Goal: Book appointment/travel/reservation

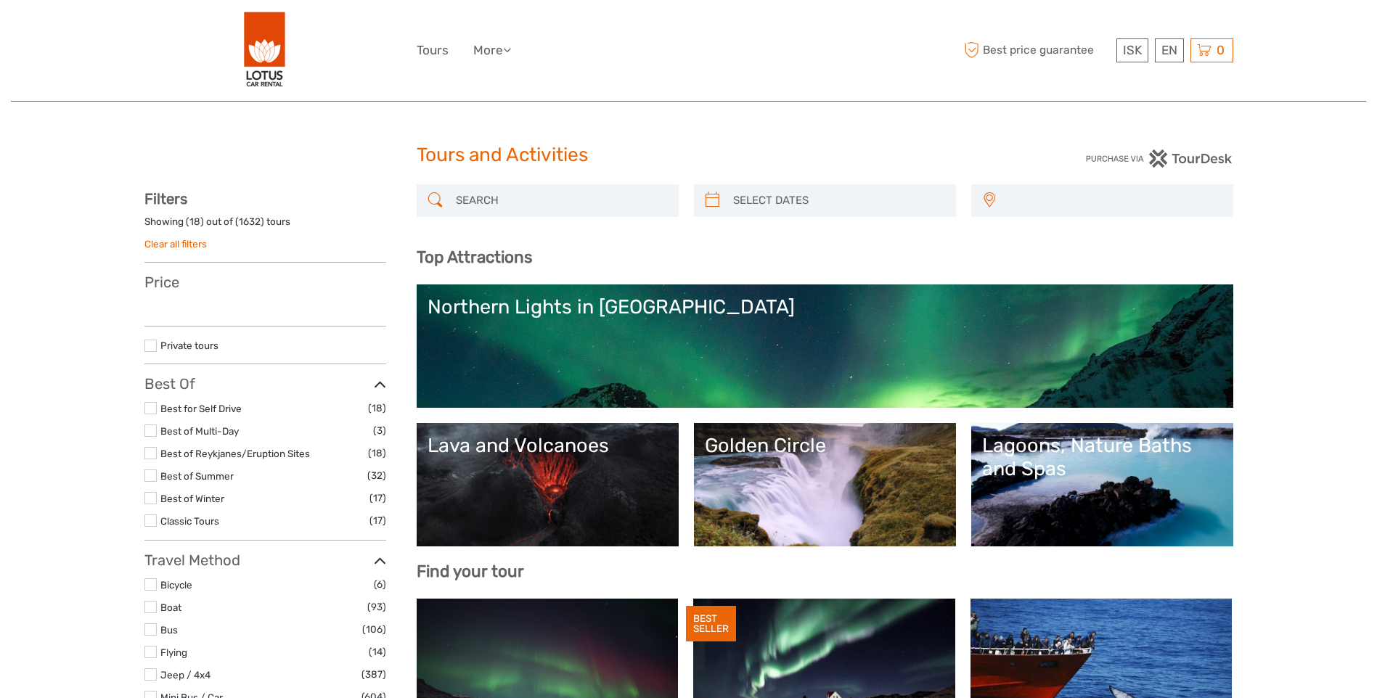
select select
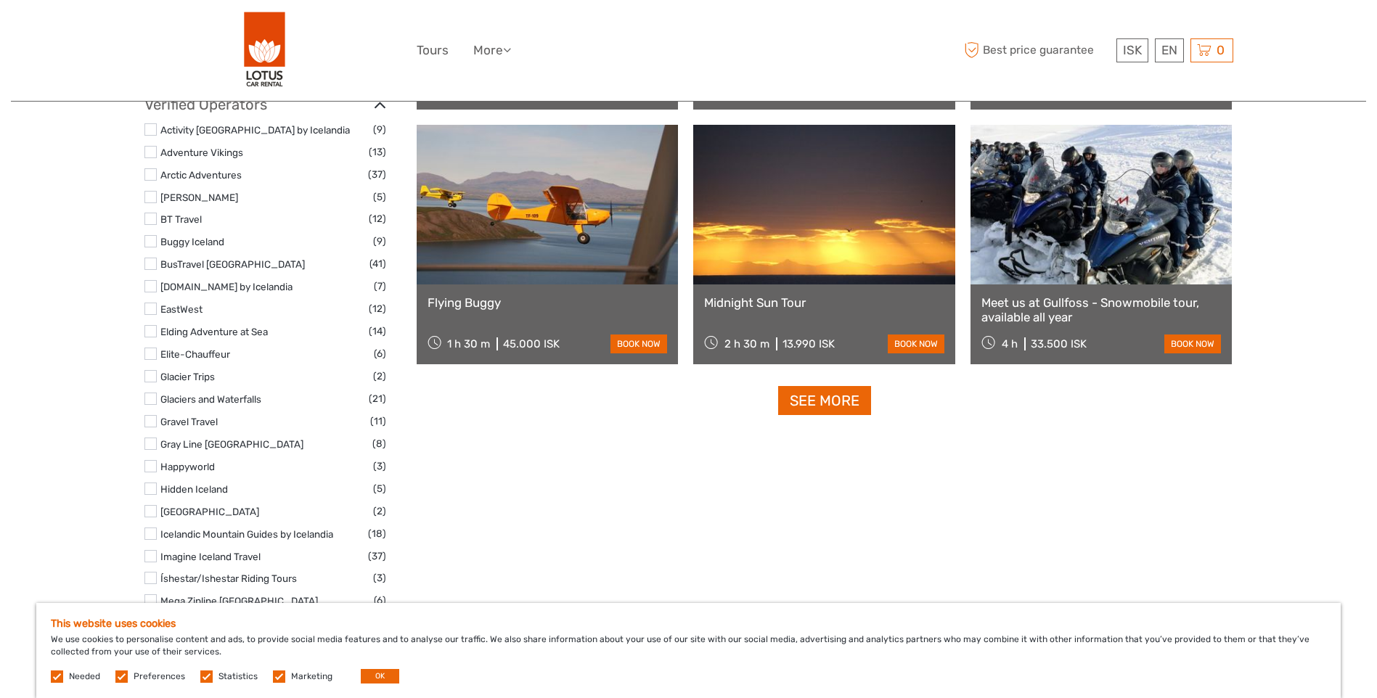
scroll to position [1815, 0]
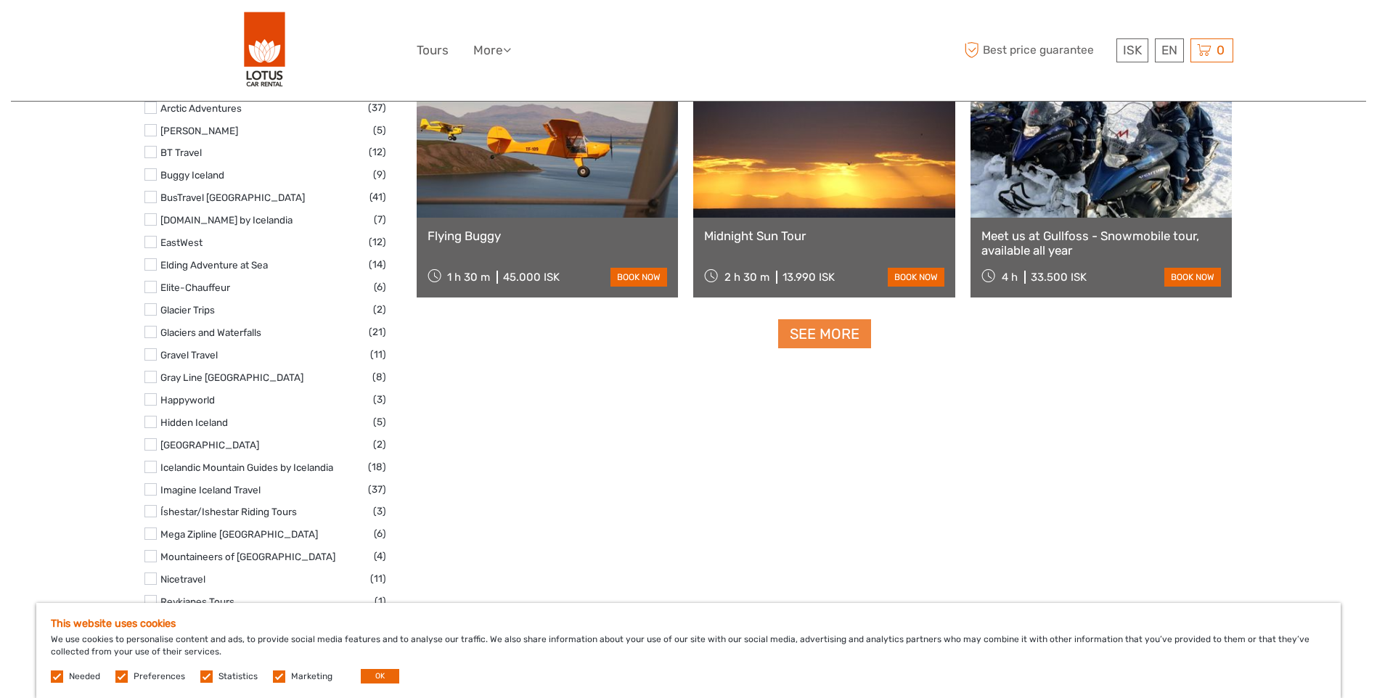
click at [817, 328] on link "See more" at bounding box center [824, 334] width 93 height 30
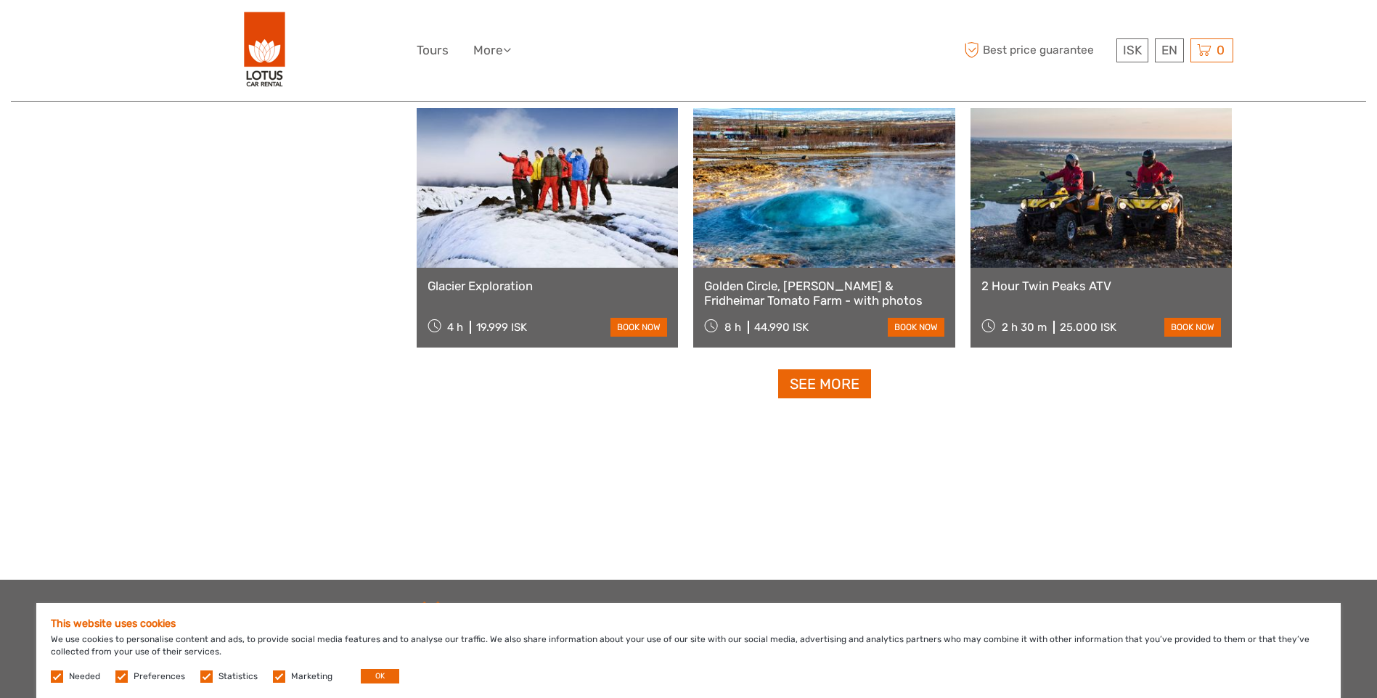
scroll to position [2976, 0]
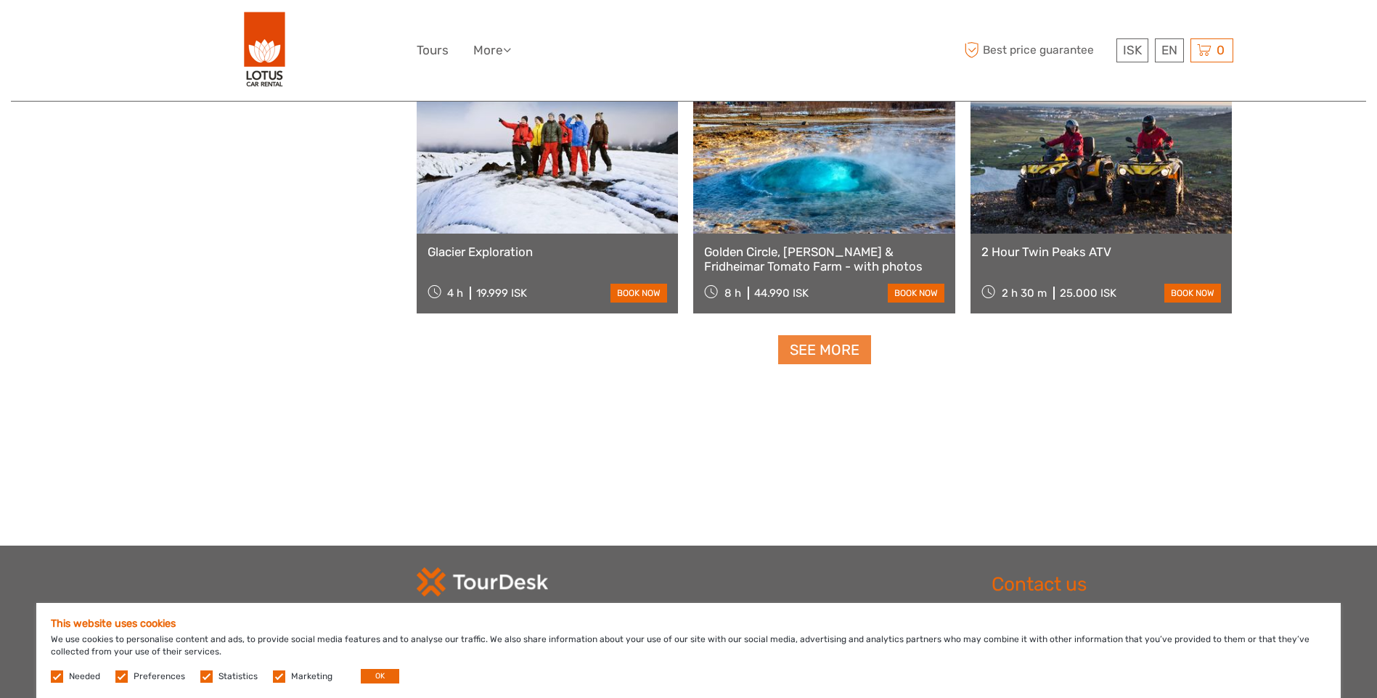
click at [813, 364] on link "See more" at bounding box center [824, 350] width 93 height 30
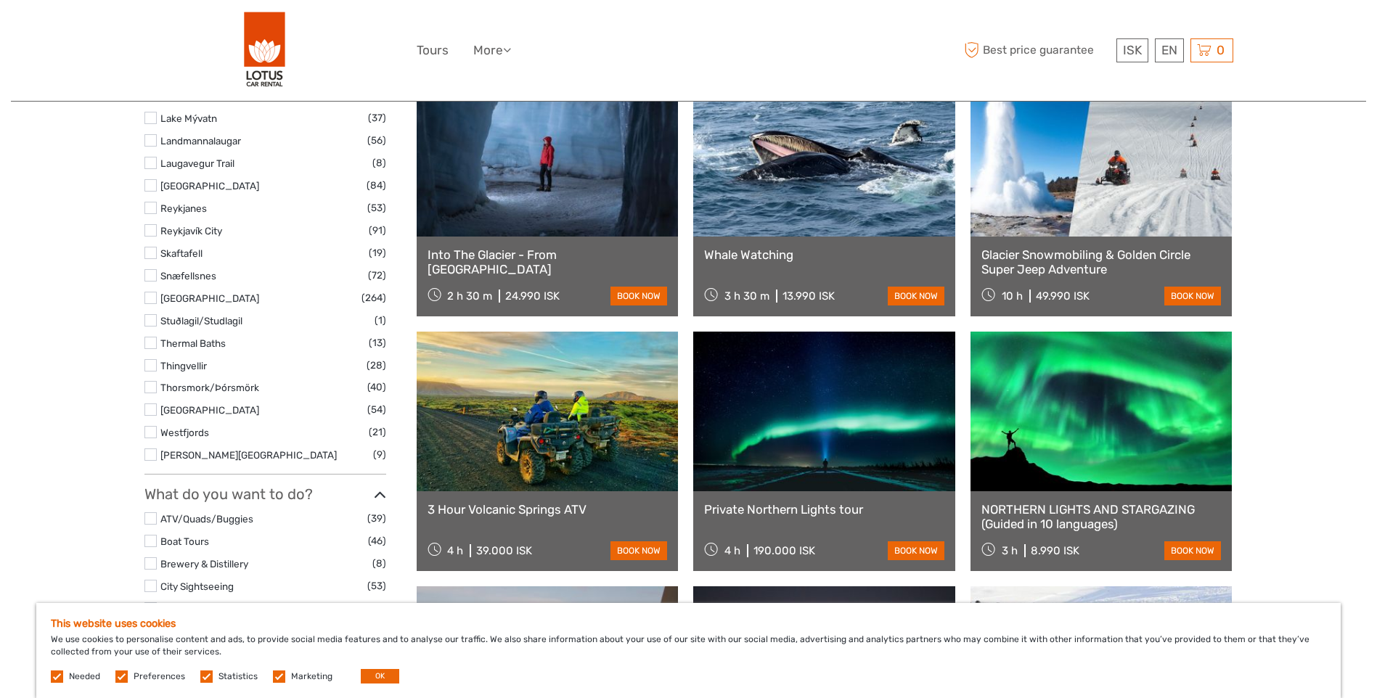
scroll to position [830, 0]
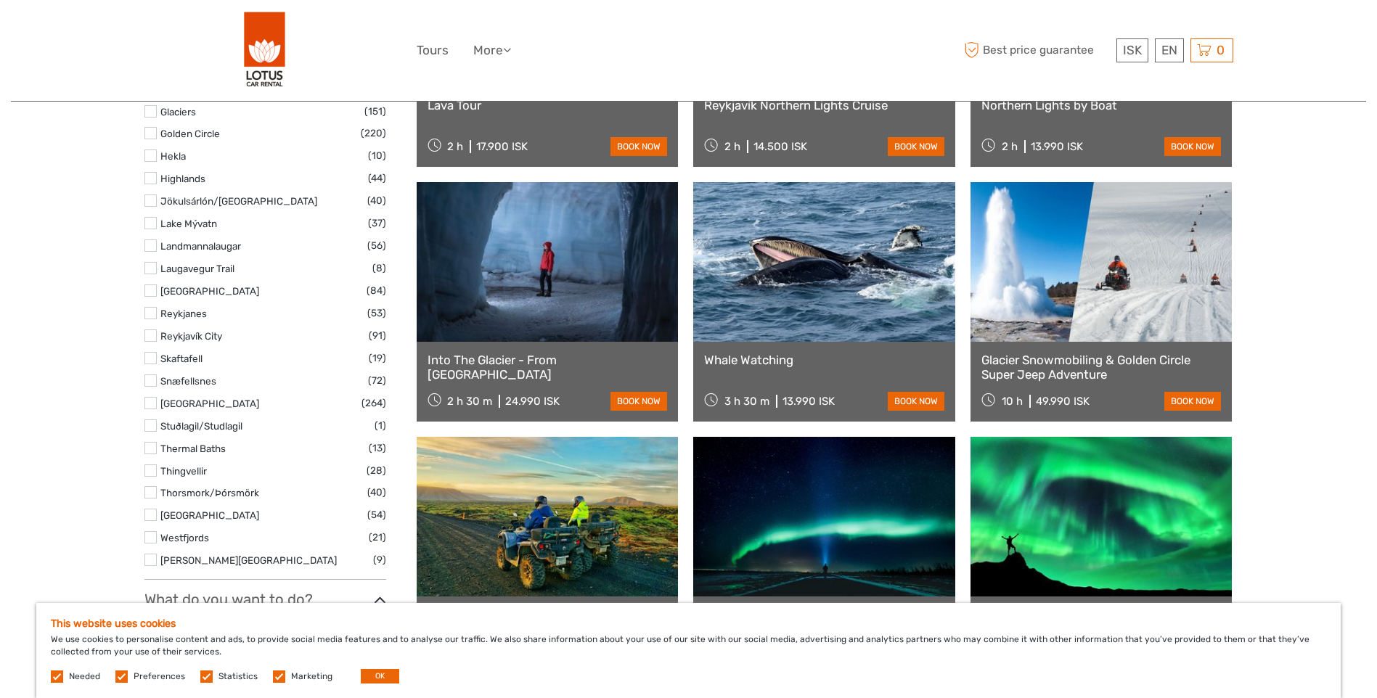
click at [153, 243] on label at bounding box center [150, 246] width 12 height 12
click at [0, 0] on input "checkbox" at bounding box center [0, 0] width 0 height 0
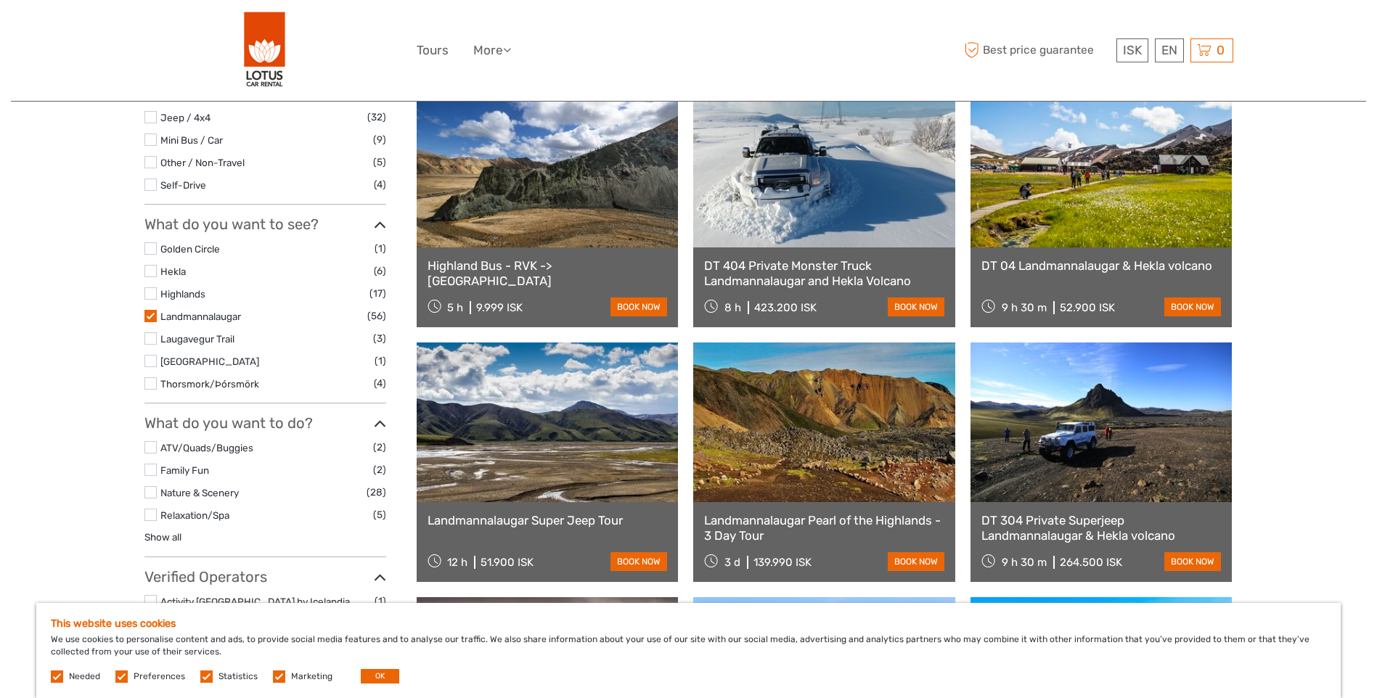
scroll to position [446, 0]
click at [571, 267] on link "Highland Bus - RVK -> Landmannalaugar" at bounding box center [548, 273] width 240 height 30
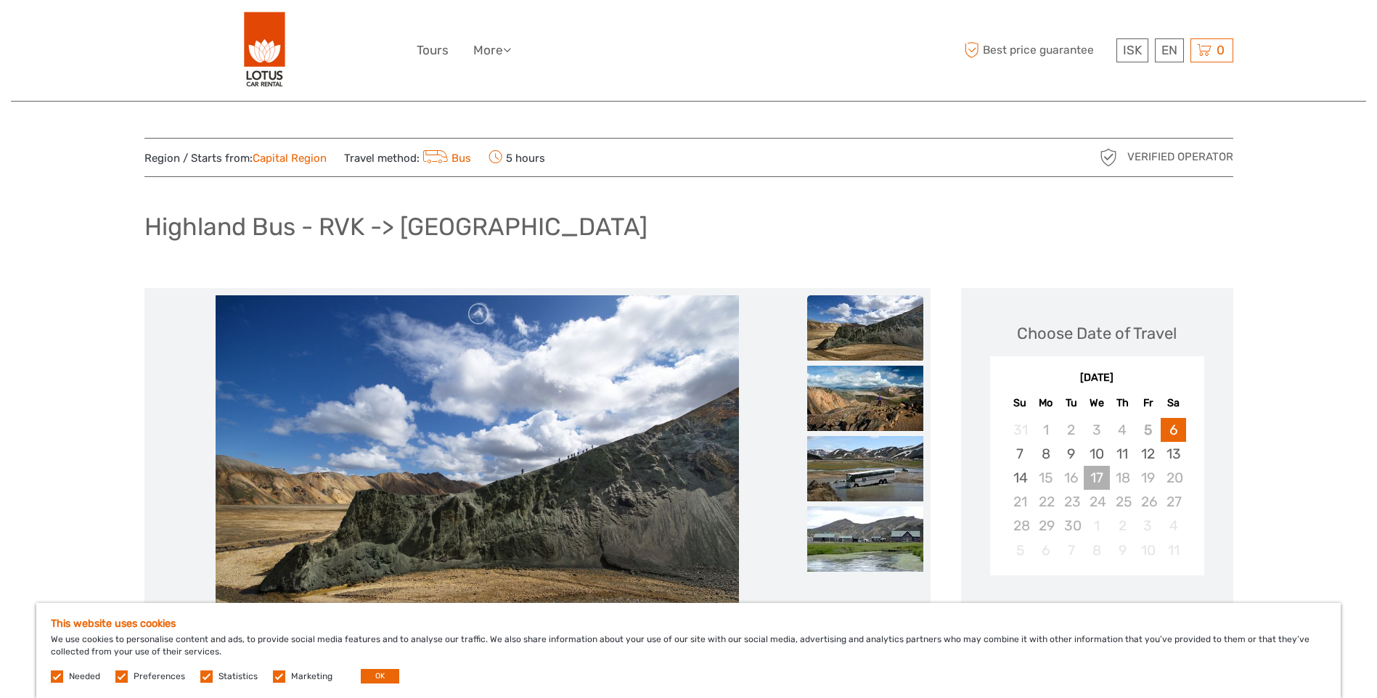
click at [1089, 478] on div "17" at bounding box center [1096, 478] width 25 height 24
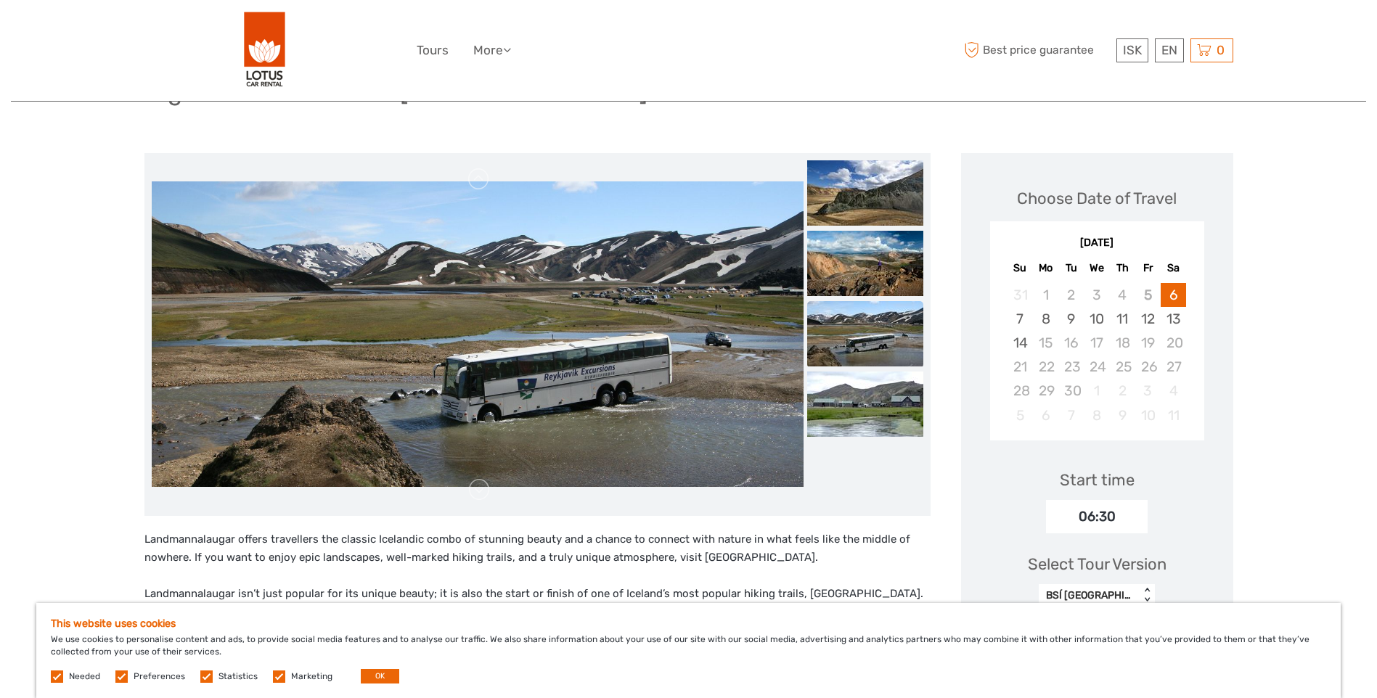
scroll to position [73, 0]
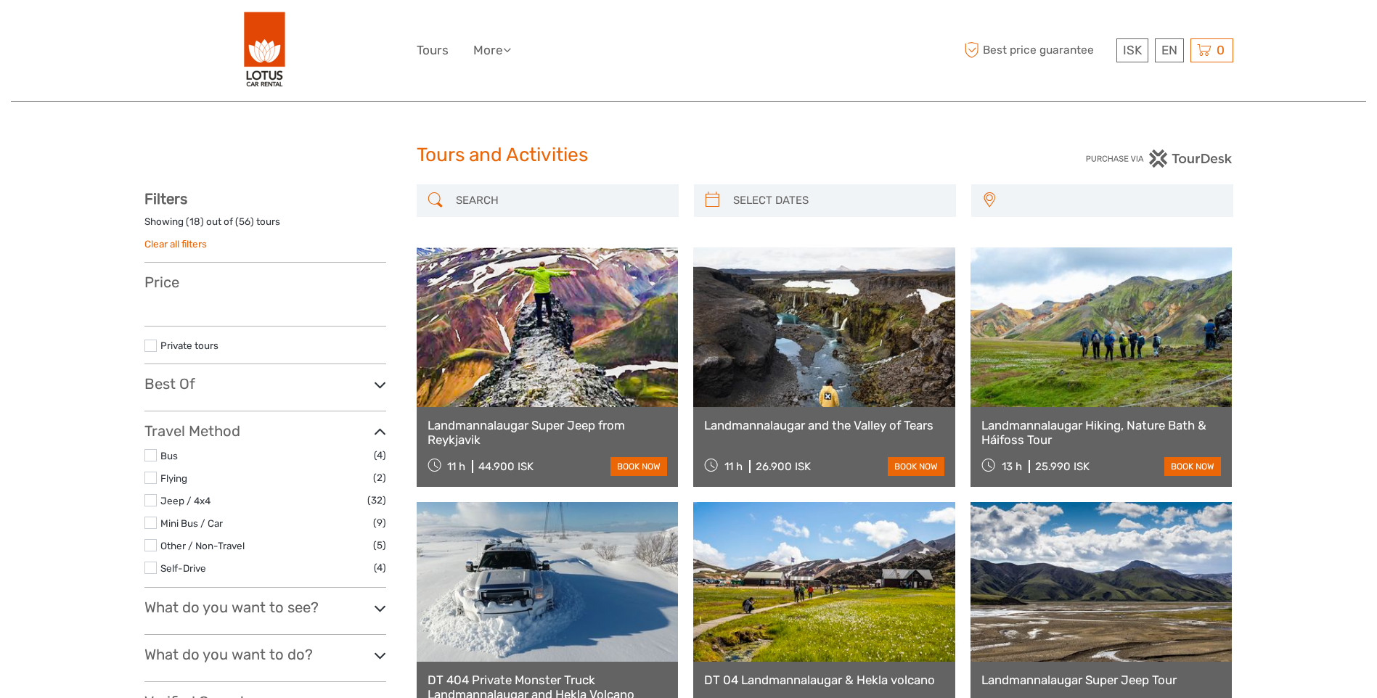
select select
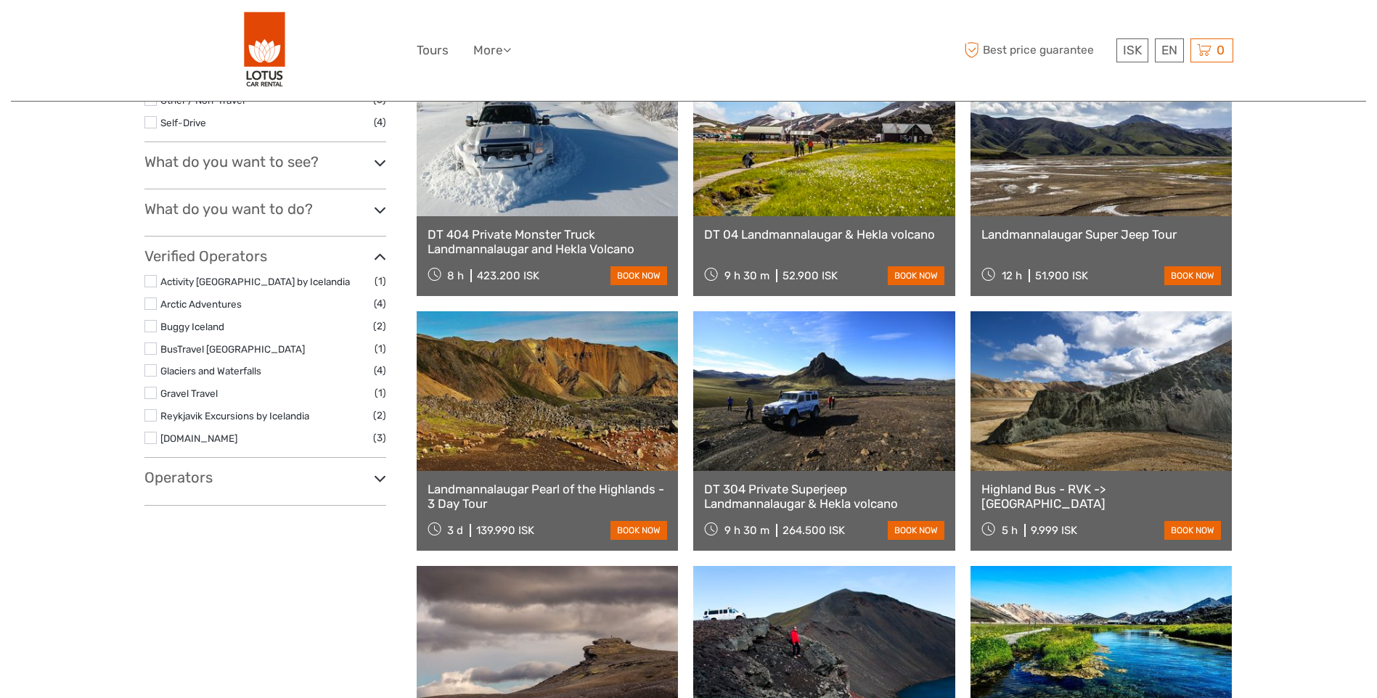
select select
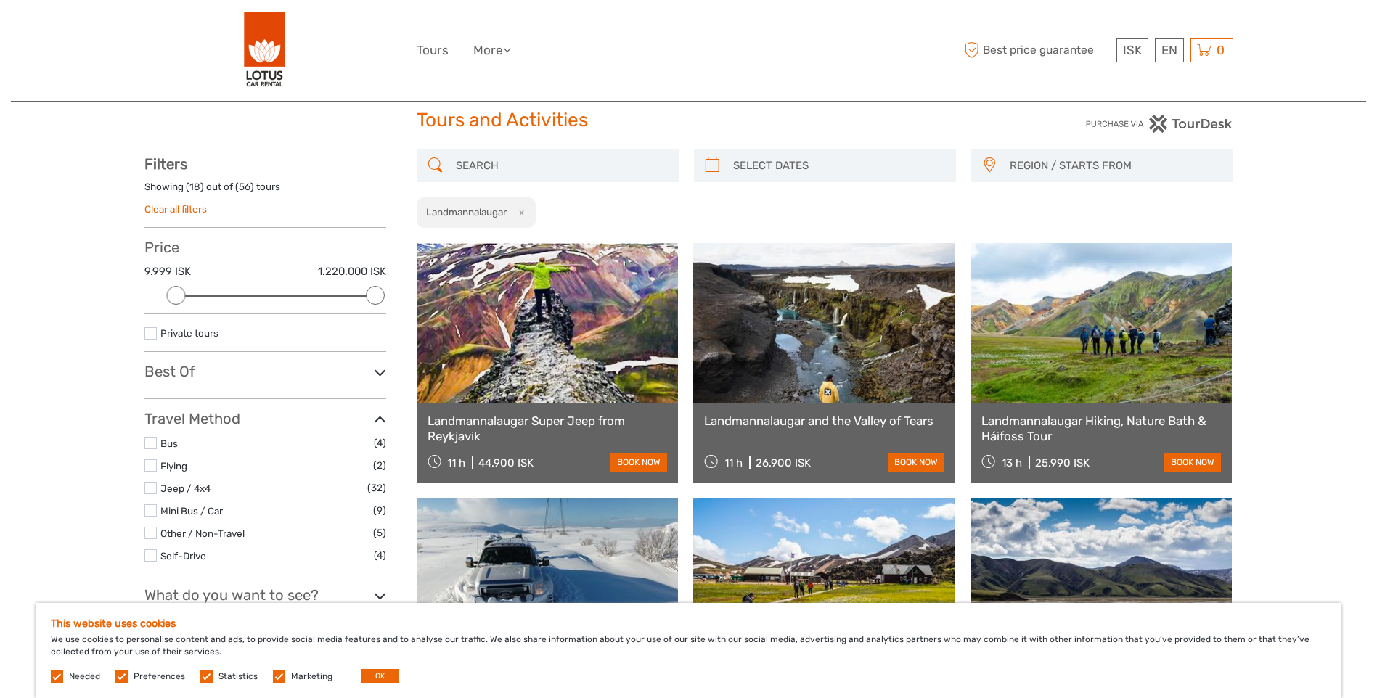
scroll to position [10, 0]
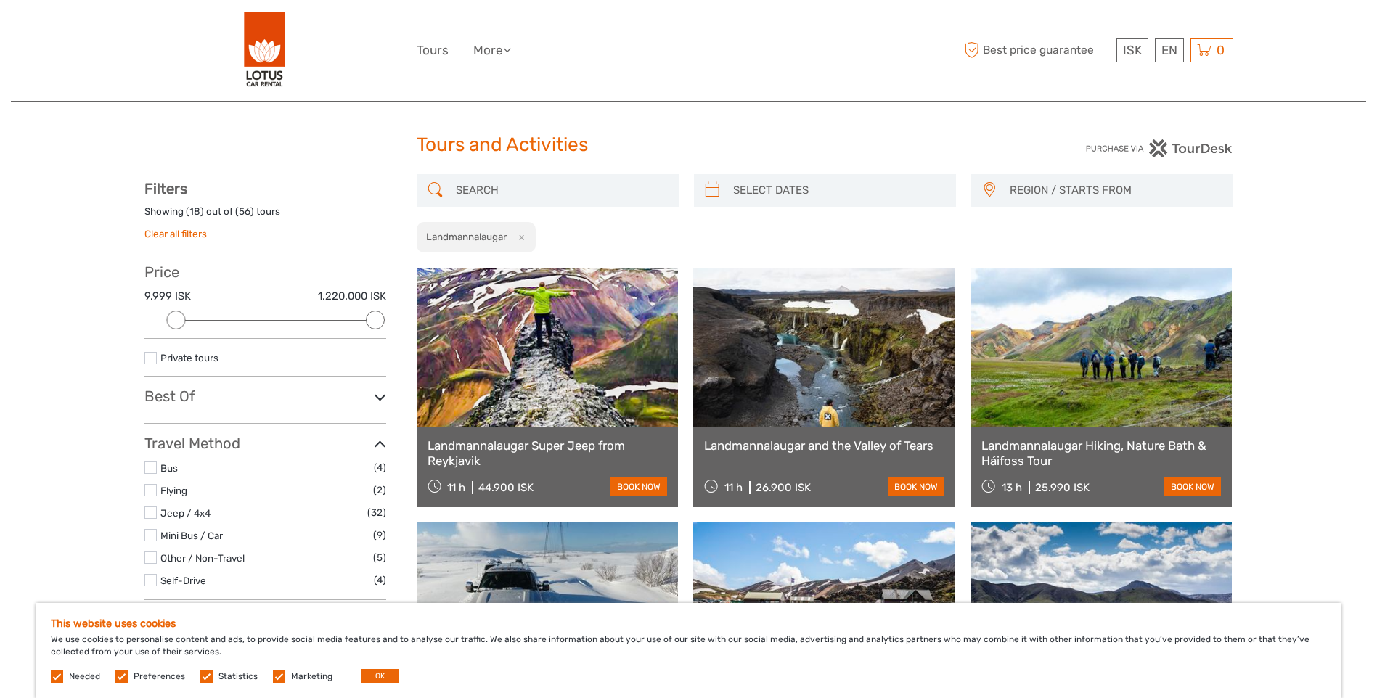
click at [629, 311] on link at bounding box center [548, 348] width 262 height 160
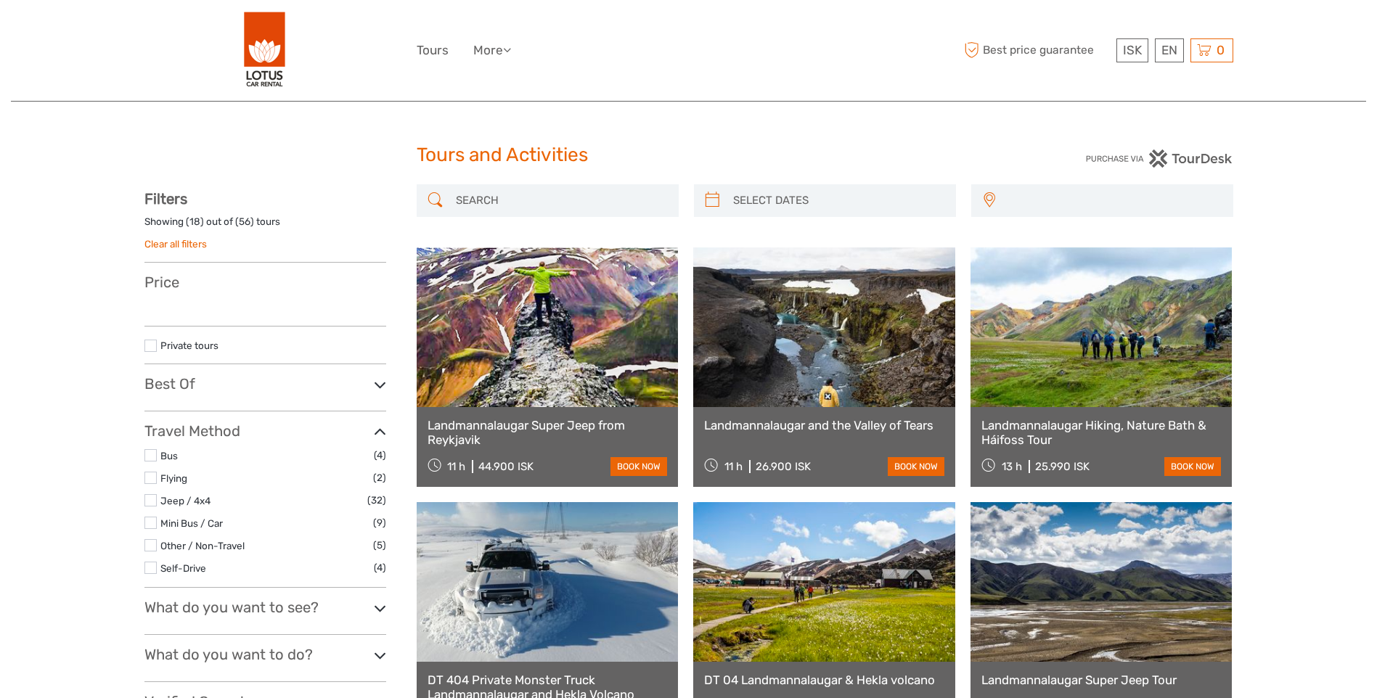
select select
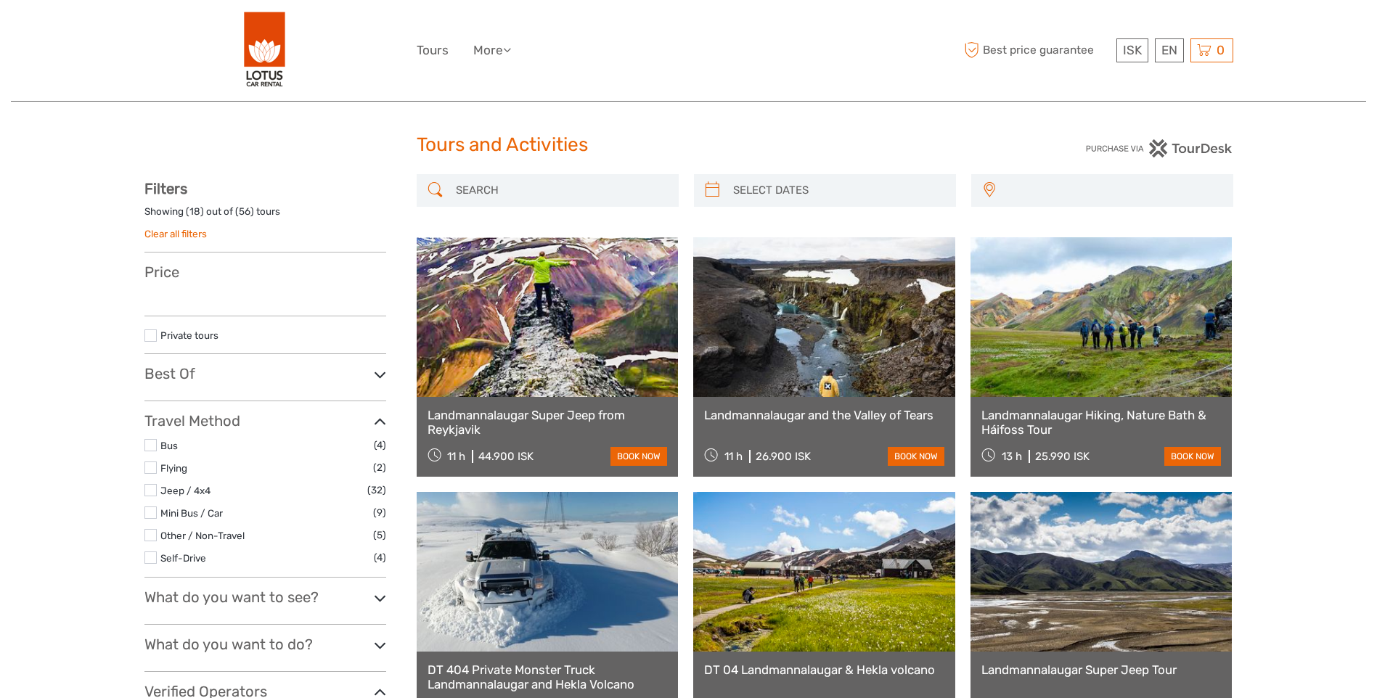
select select
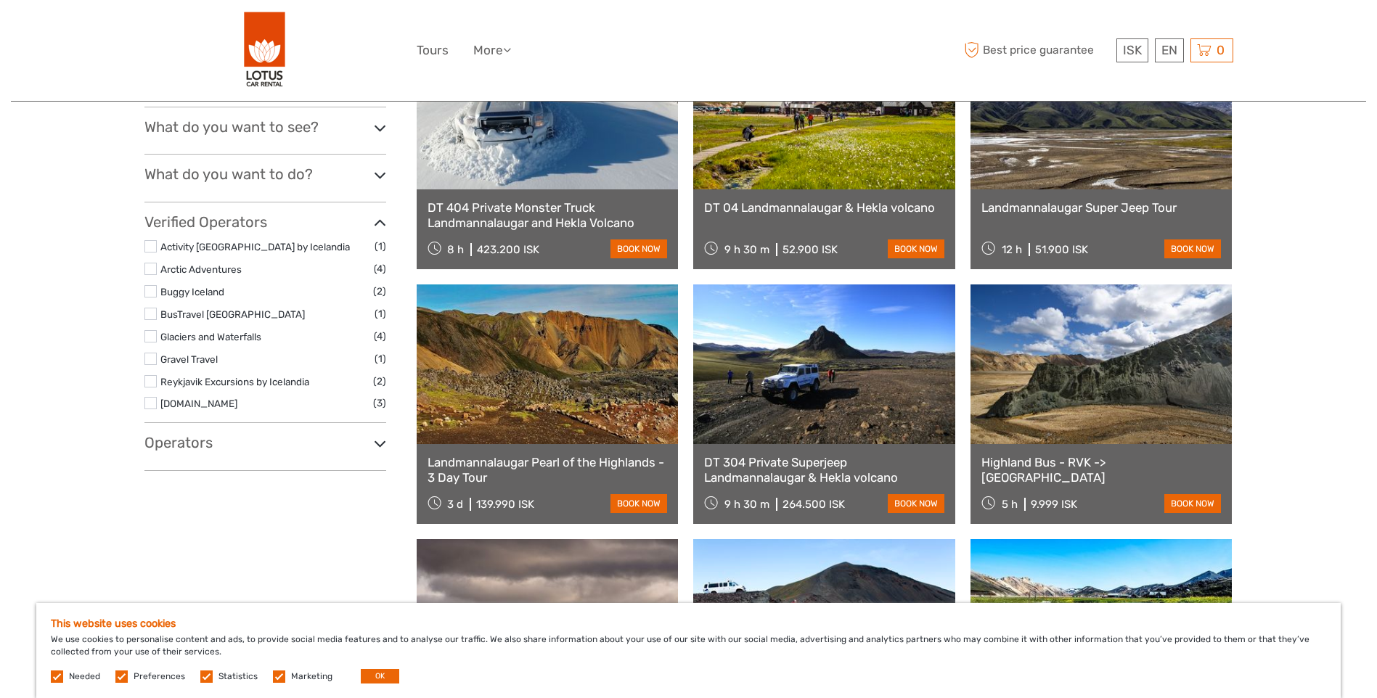
scroll to position [508, 0]
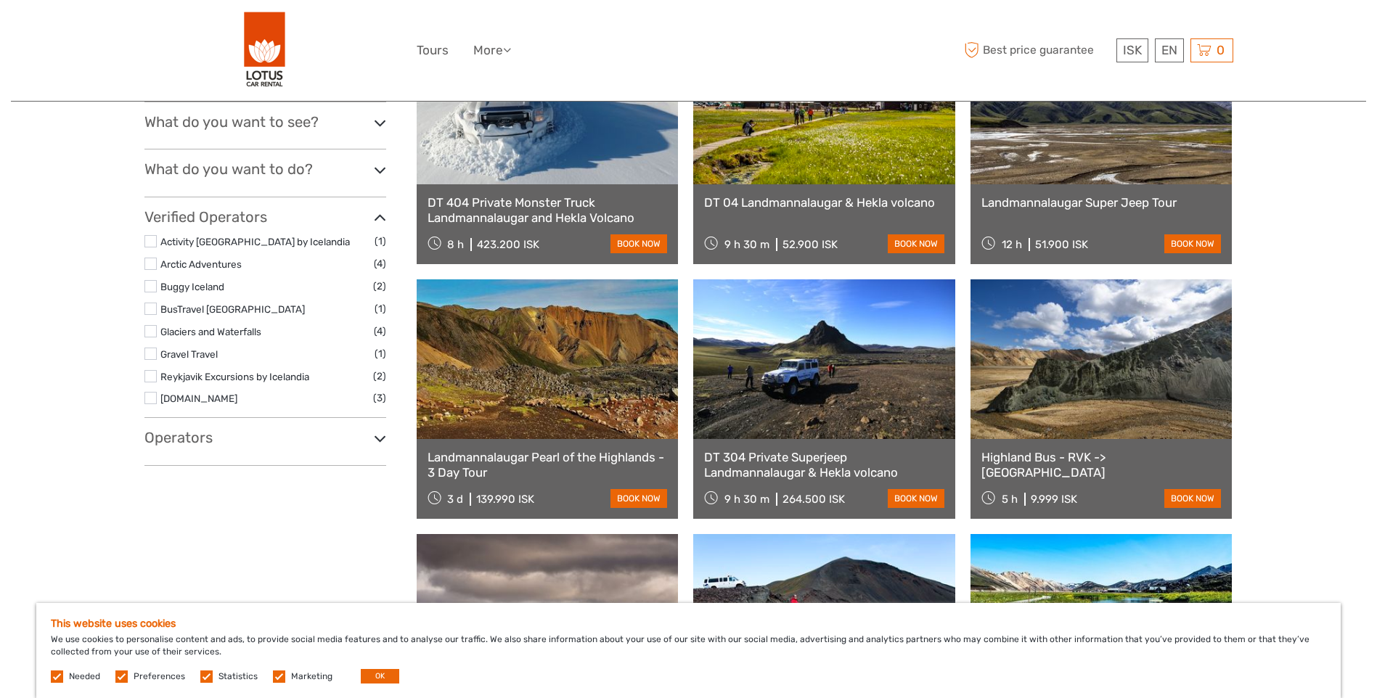
click at [1175, 452] on link "Highland Bus - RVK -> [GEOGRAPHIC_DATA]" at bounding box center [1101, 465] width 240 height 30
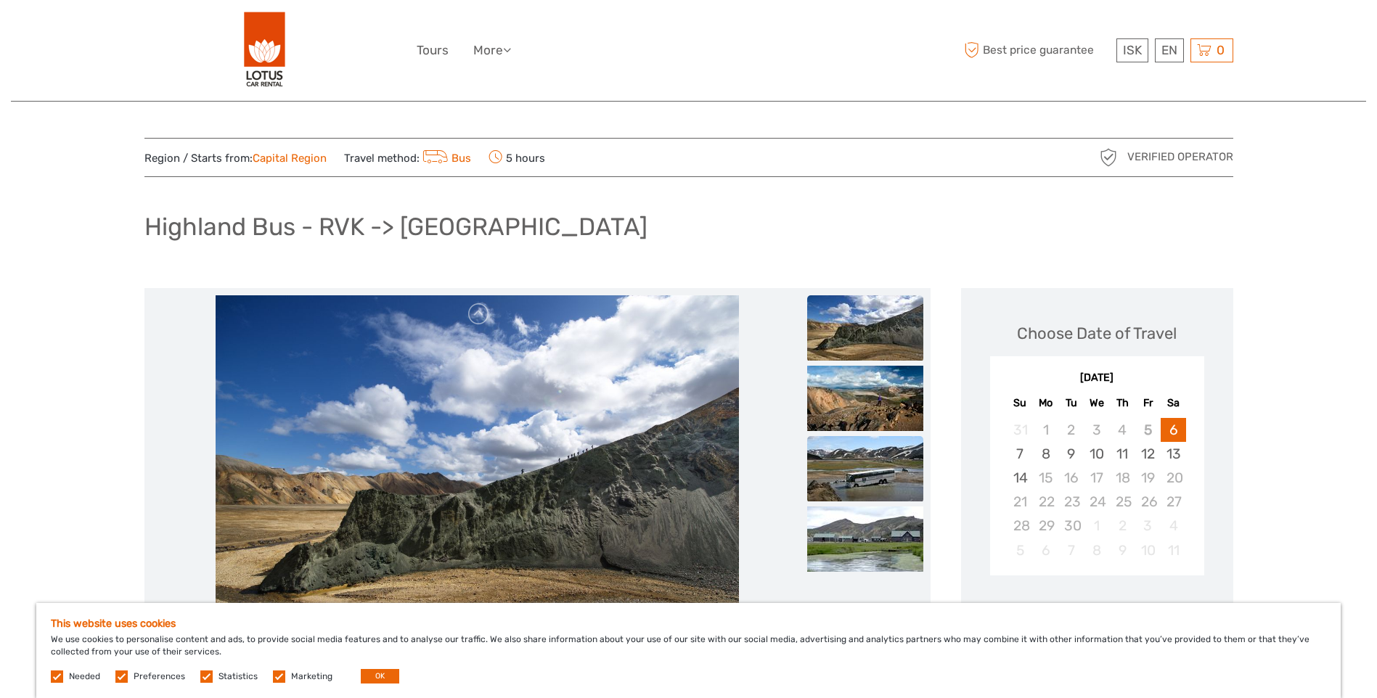
click at [894, 468] on img at bounding box center [865, 468] width 116 height 65
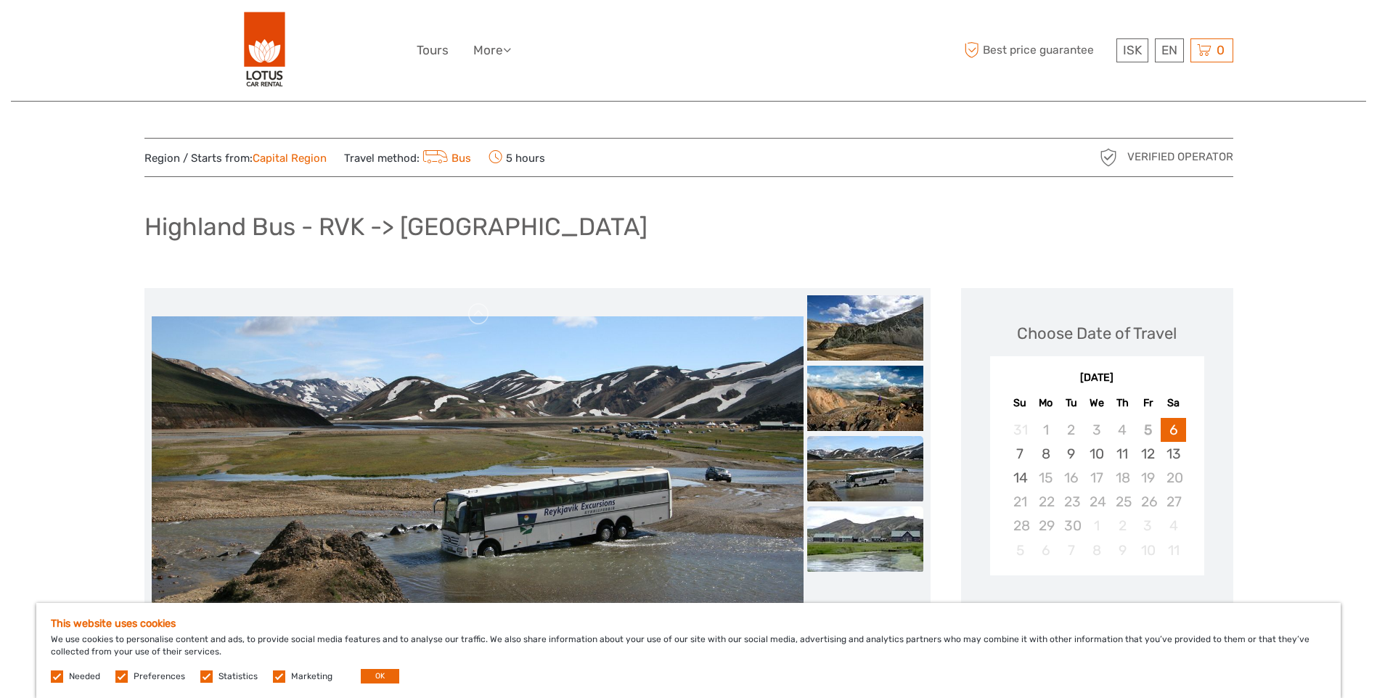
click at [895, 551] on img at bounding box center [865, 539] width 116 height 65
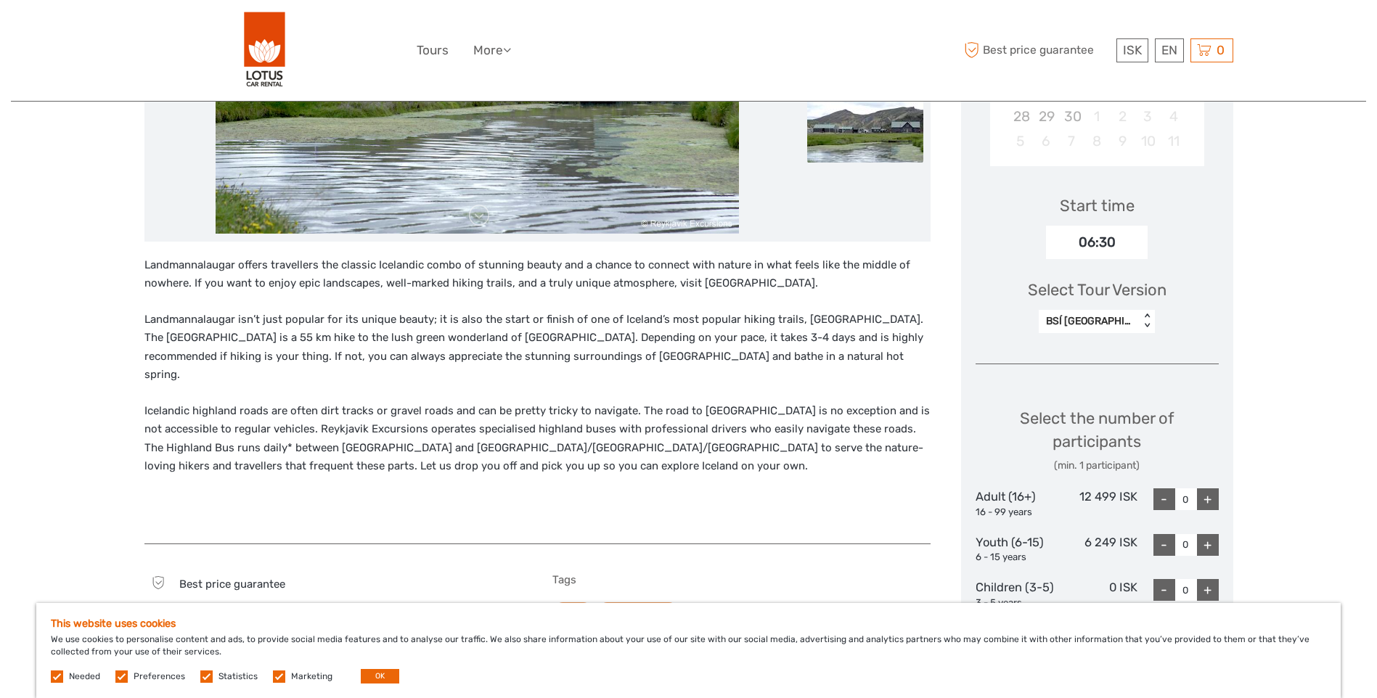
scroll to position [436, 0]
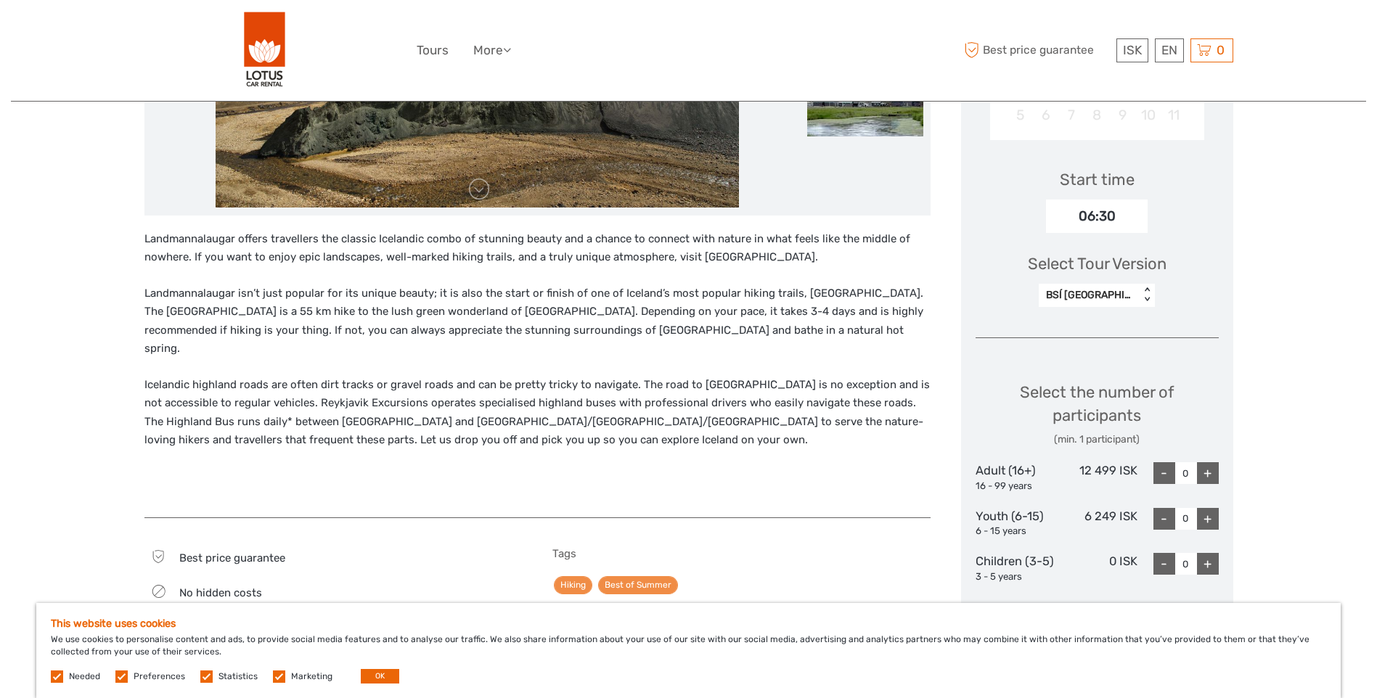
drag, startPoint x: 1333, startPoint y: 0, endPoint x: 66, endPoint y: 152, distance: 1275.9
click at [66, 152] on div "Region / Starts from: Capital Region Travel method: Bus 5 hours Verified Operat…" at bounding box center [688, 468] width 1355 height 1808
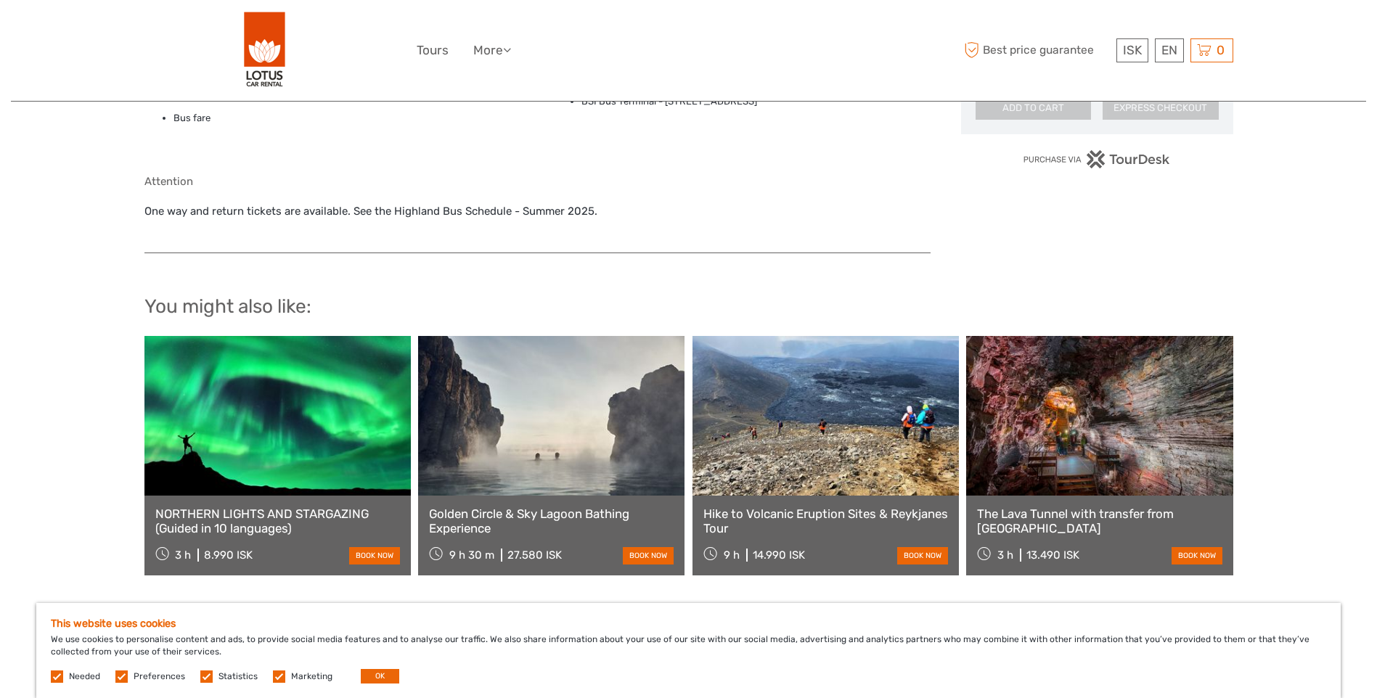
scroll to position [1089, 0]
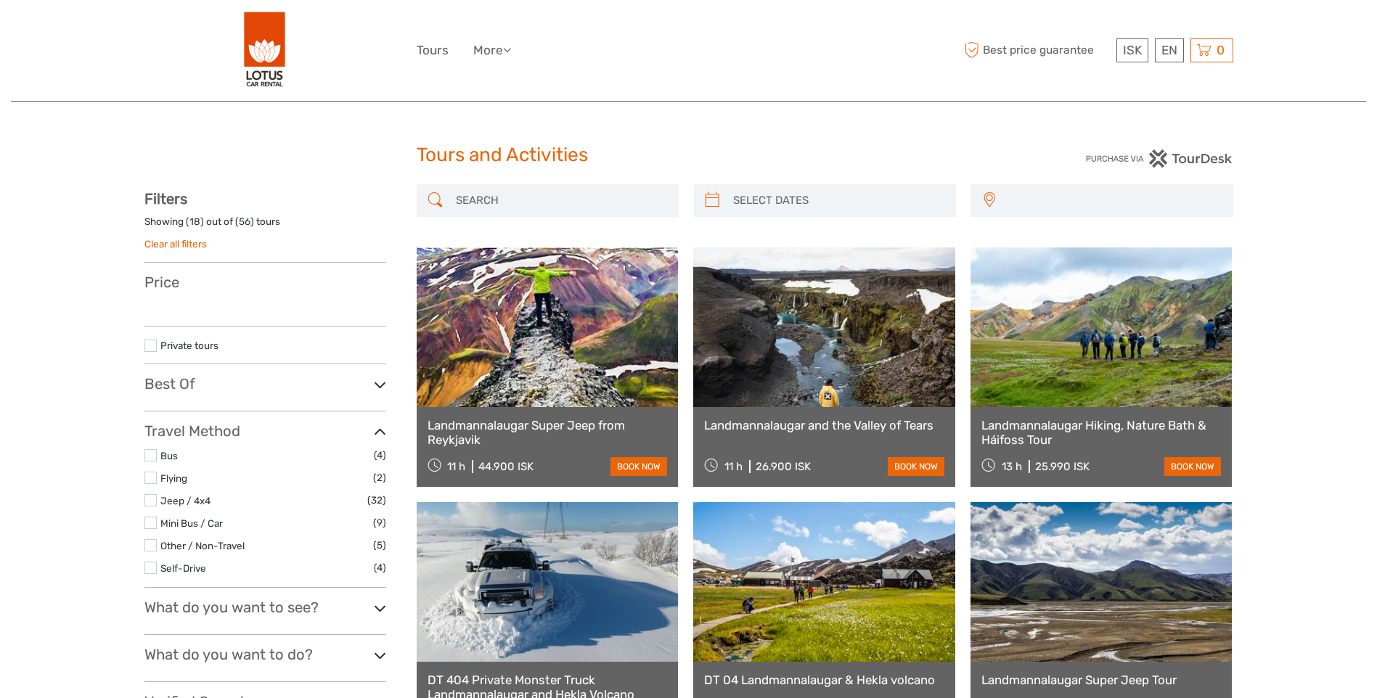
select select
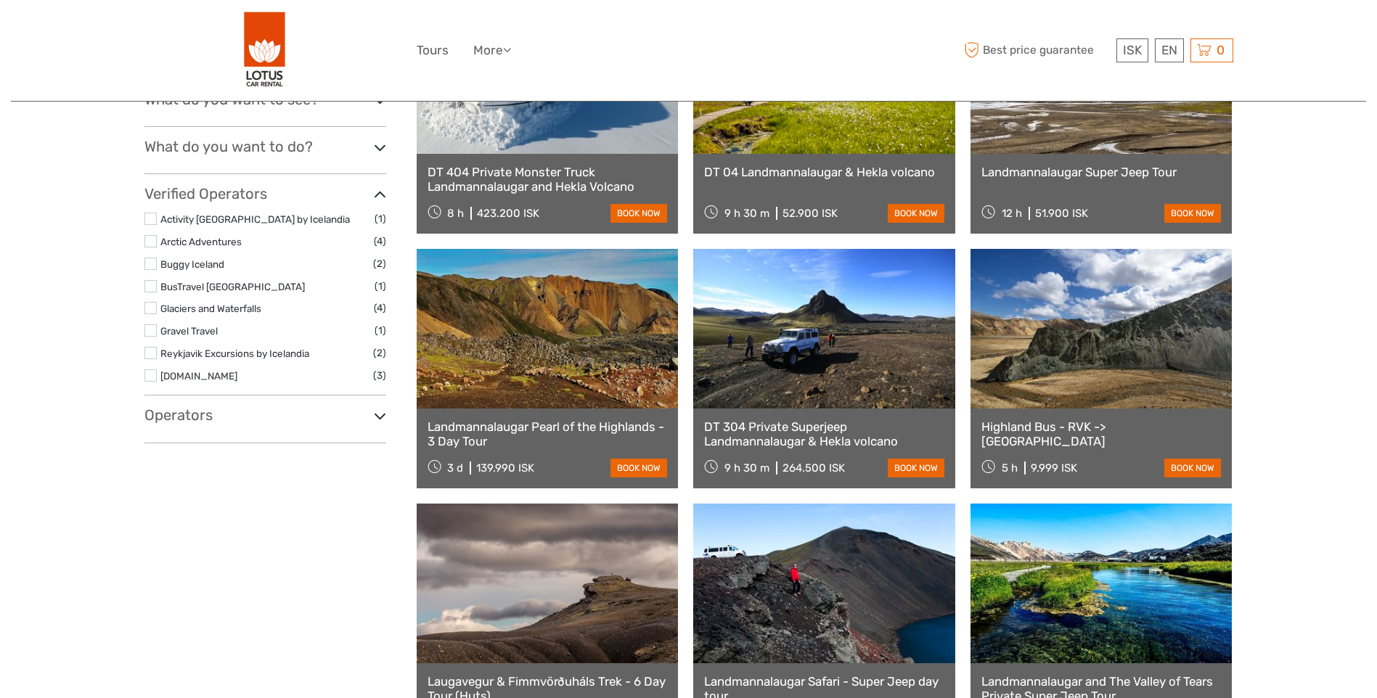
select select
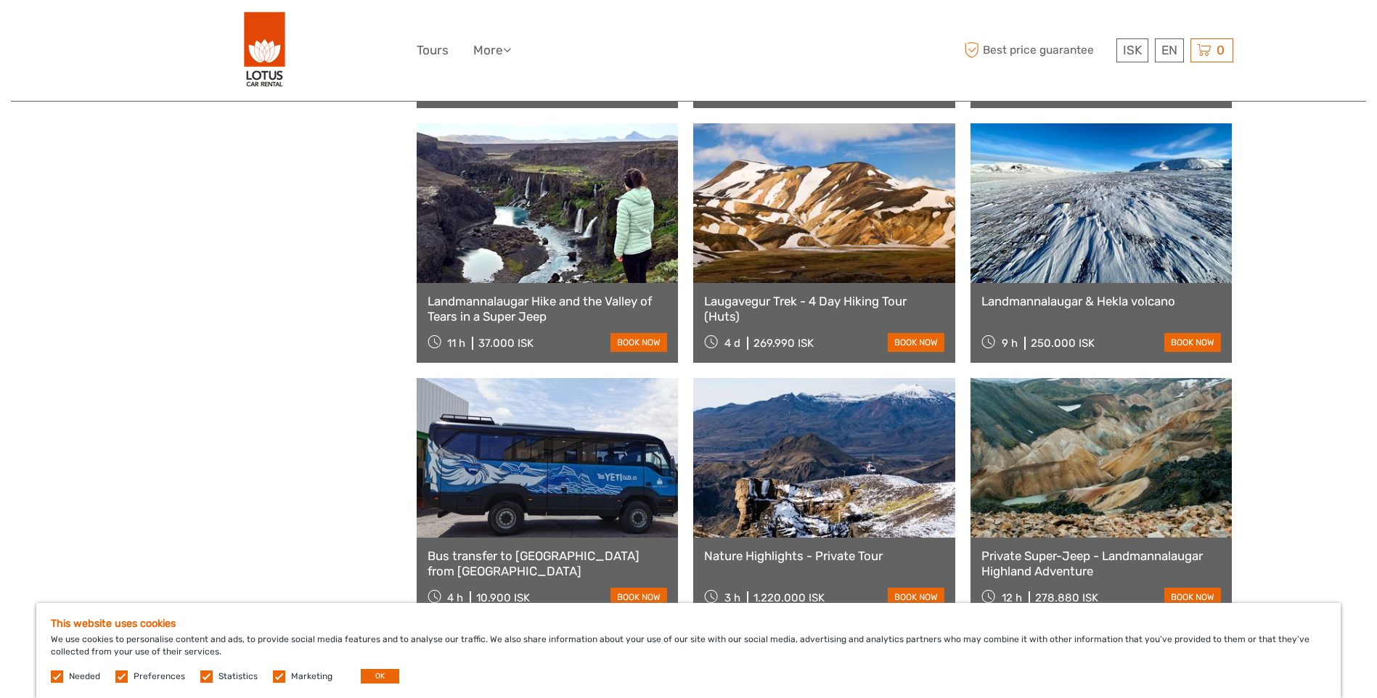
scroll to position [1234, 0]
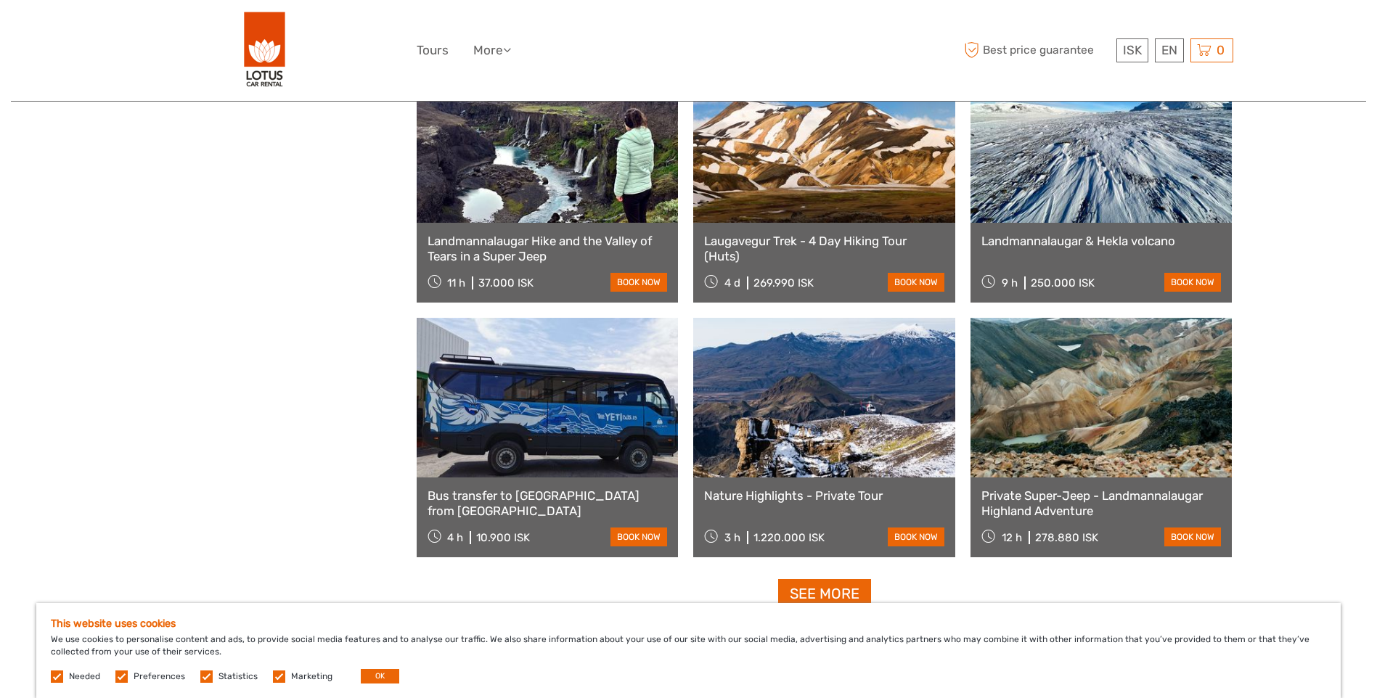
click at [571, 369] on link at bounding box center [548, 398] width 262 height 160
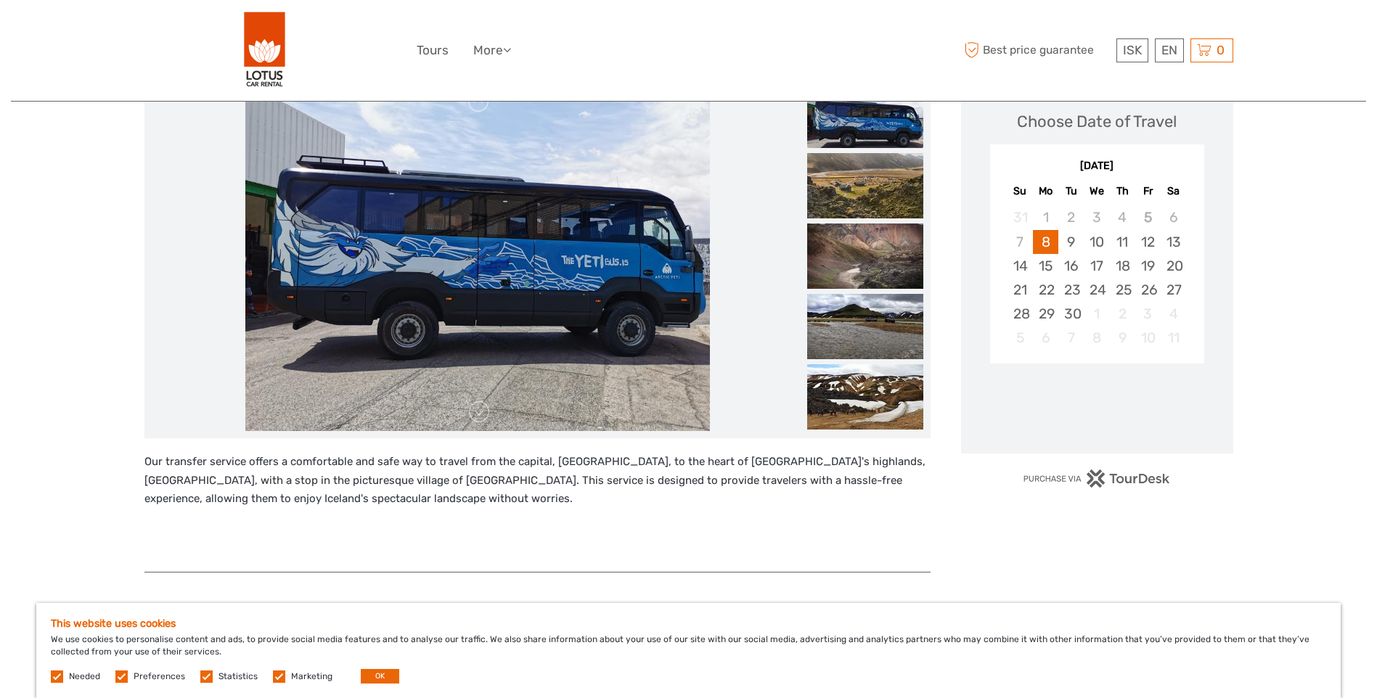
scroll to position [218, 0]
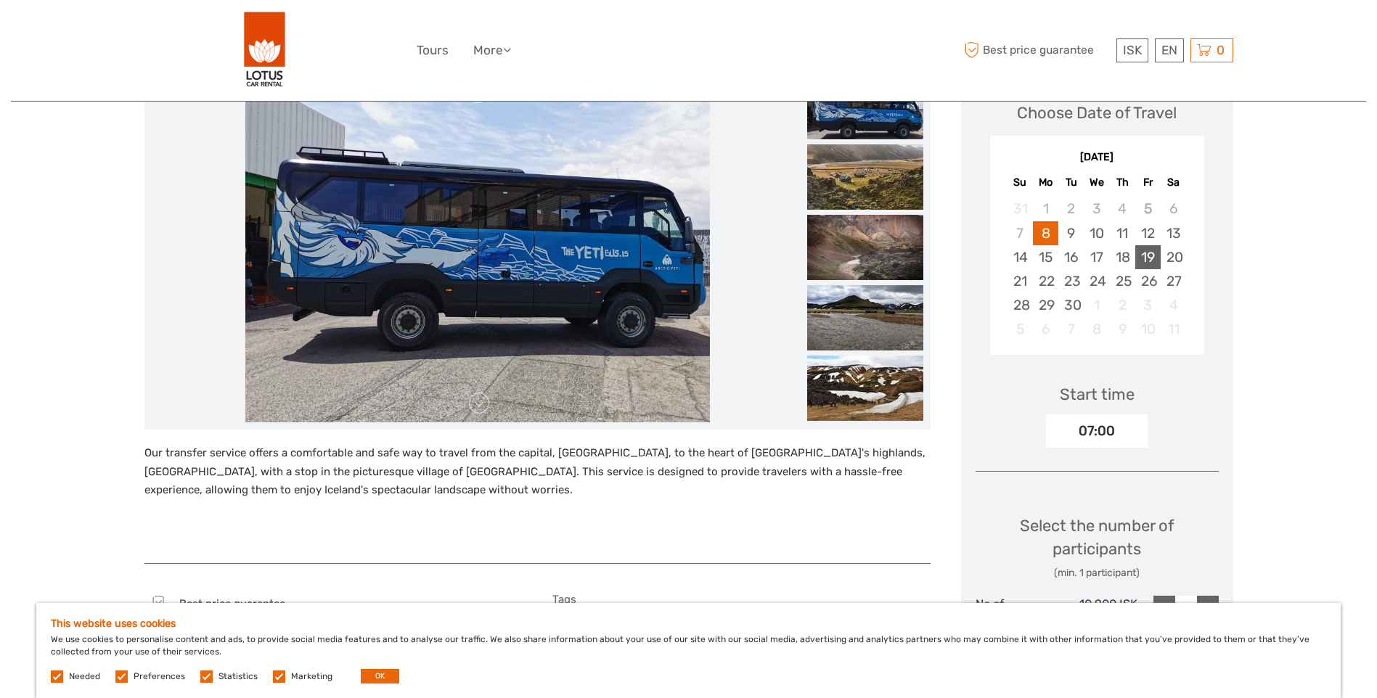
click at [1151, 254] on div "19" at bounding box center [1147, 257] width 25 height 24
click at [1177, 256] on div "20" at bounding box center [1173, 257] width 25 height 24
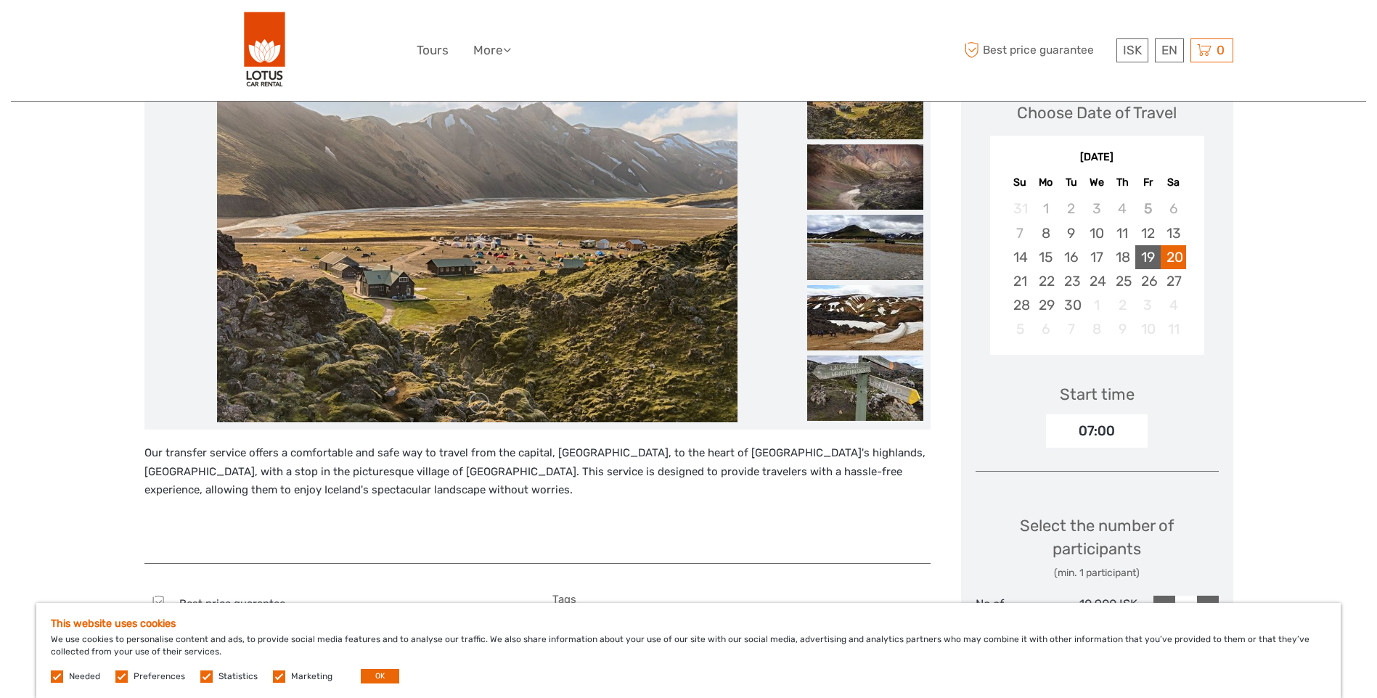
click at [1158, 253] on div "19" at bounding box center [1147, 257] width 25 height 24
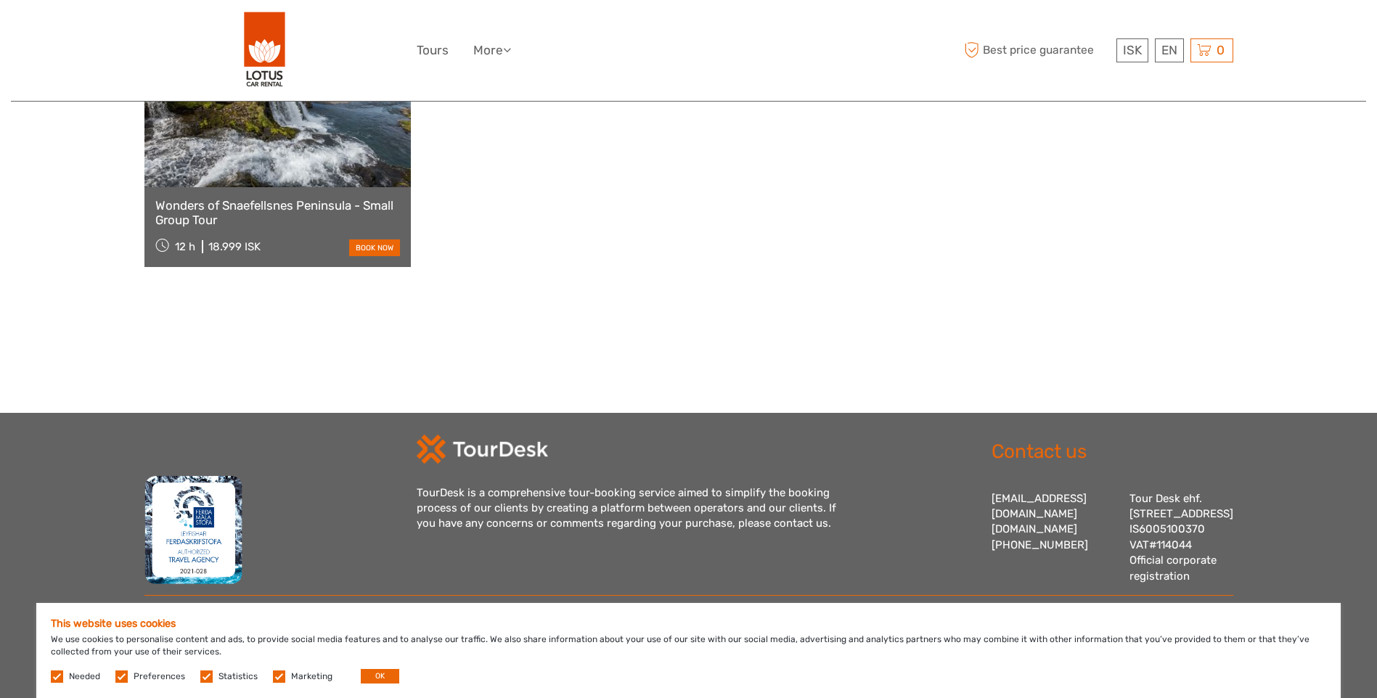
scroll to position [1259, 0]
